Goal: Book appointment/travel/reservation

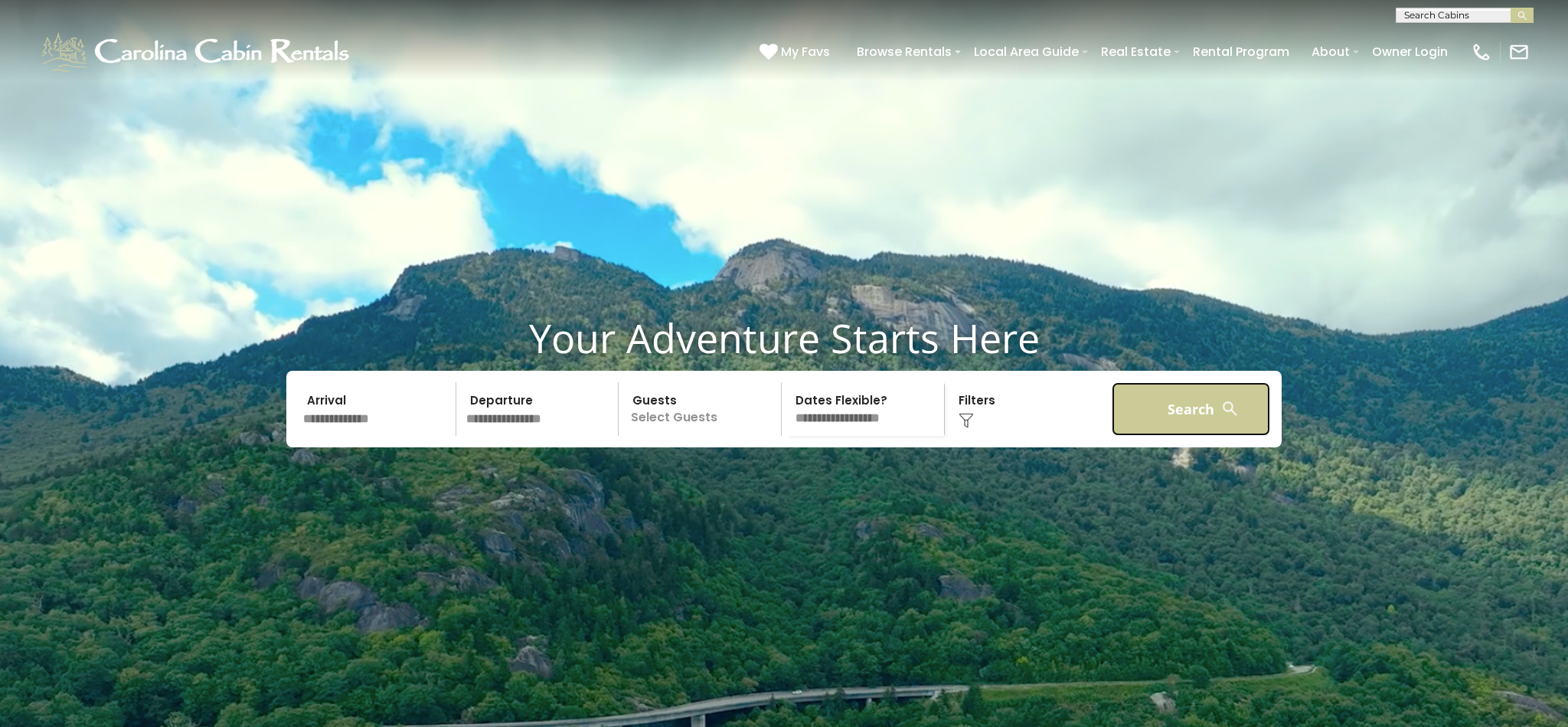
click at [1132, 436] on button "Search" at bounding box center [1191, 409] width 159 height 54
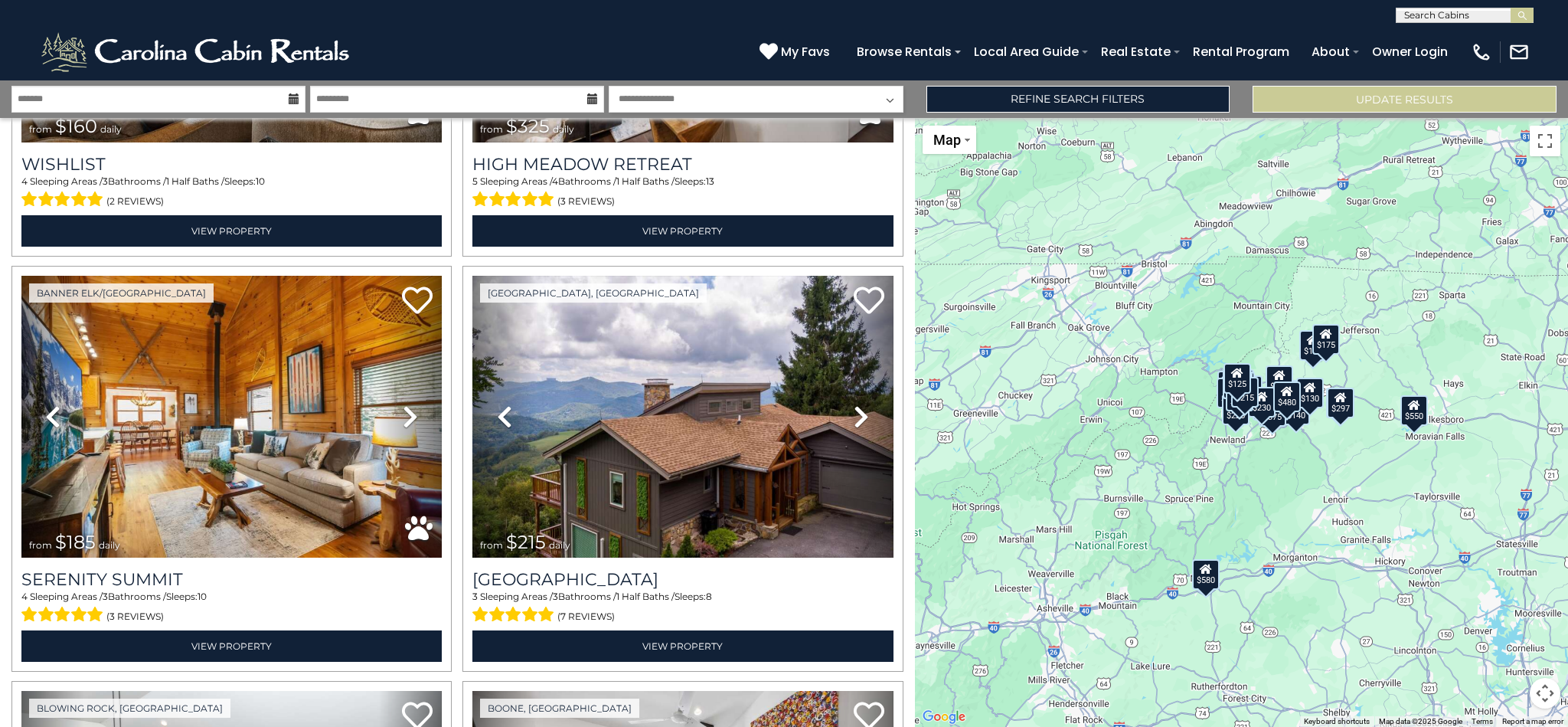
scroll to position [3636, 0]
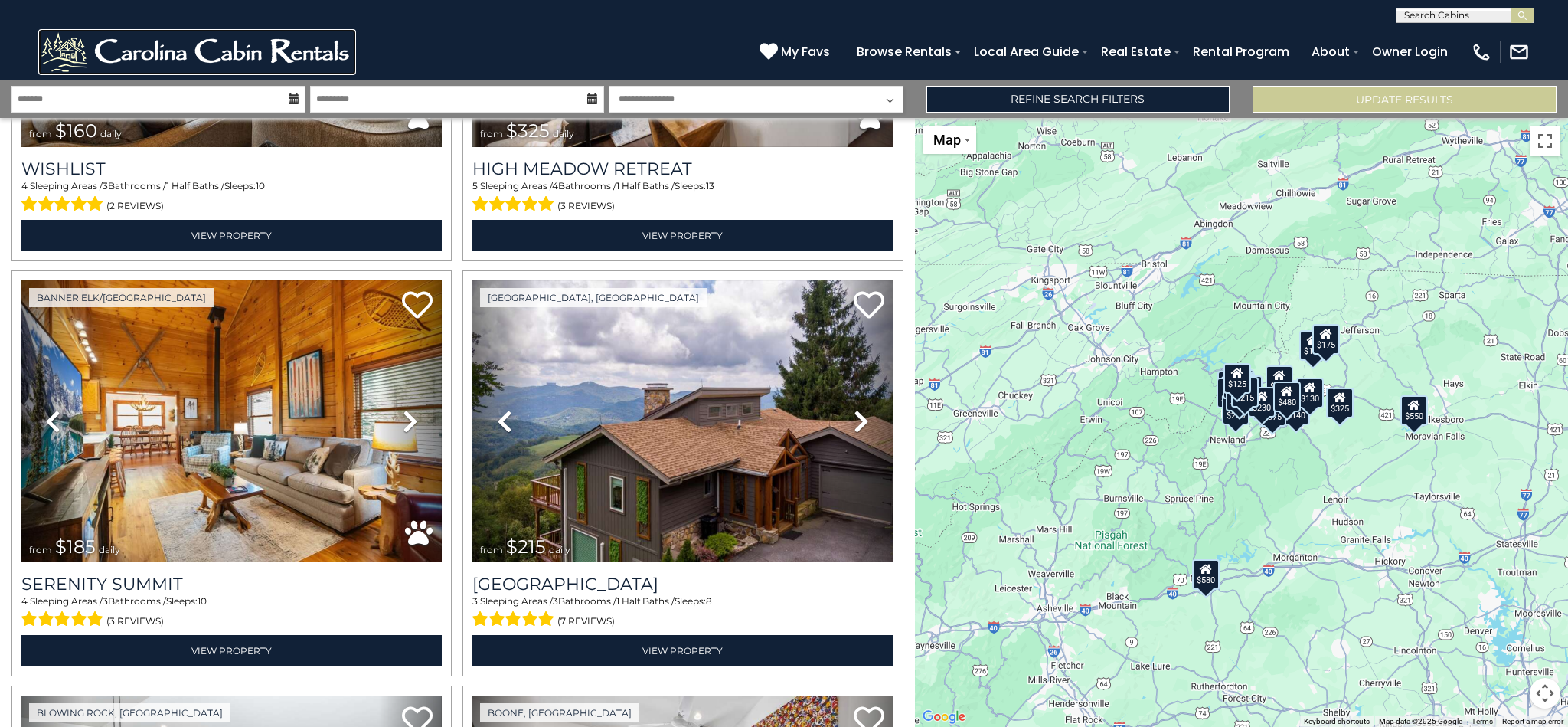
click at [240, 65] on img at bounding box center [197, 51] width 317 height 46
